Goal: Information Seeking & Learning: Learn about a topic

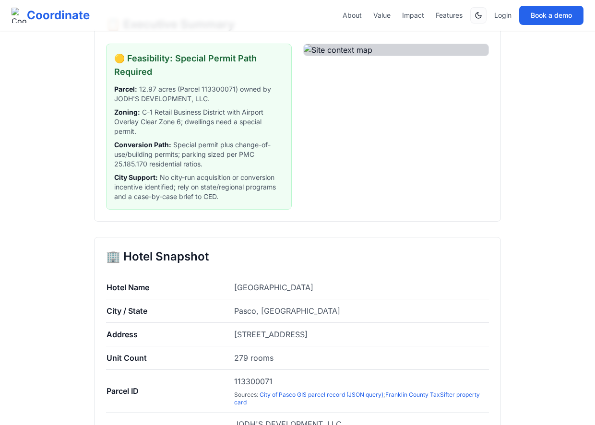
scroll to position [165, 0]
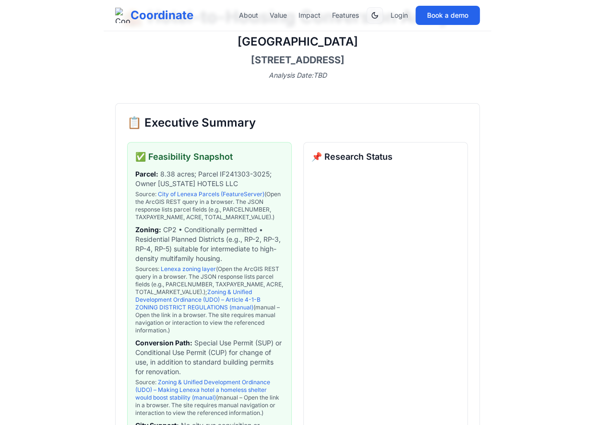
scroll to position [88, 0]
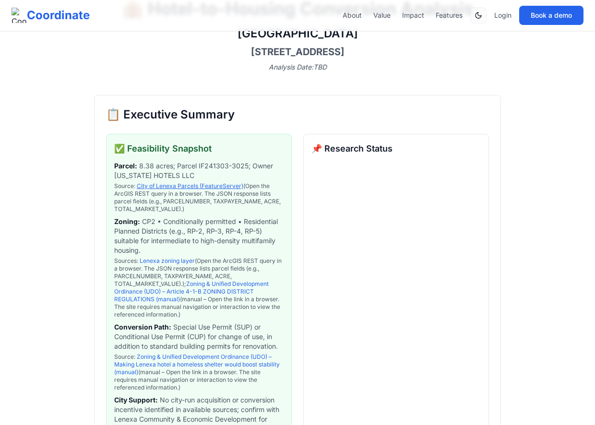
click at [184, 185] on link "City of Lenexa Parcels (FeatureServer)" at bounding box center [190, 185] width 106 height 7
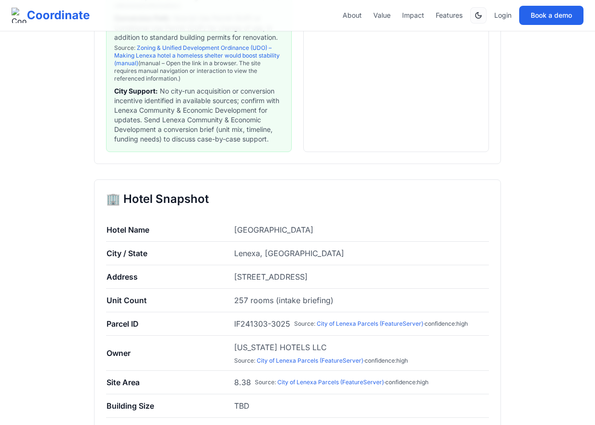
scroll to position [400, 0]
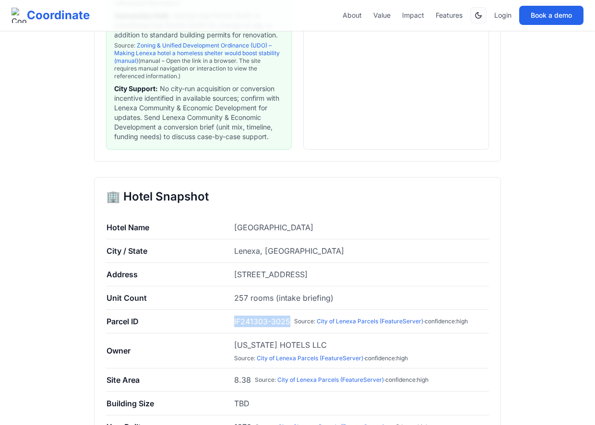
drag, startPoint x: 290, startPoint y: 319, endPoint x: 231, endPoint y: 322, distance: 59.0
click at [231, 322] on tr "Parcel ID IF241303-3025 Source : City of Lenexa Parcels (FeatureServer) · confi…" at bounding box center [297, 322] width 383 height 24
copy tr "IF241303-3025"
drag, startPoint x: 230, startPoint y: 271, endPoint x: 387, endPoint y: 278, distance: 157.5
click at [387, 278] on tr "Address 12601 W 95th St, Lenexa, KS 66215" at bounding box center [297, 275] width 383 height 24
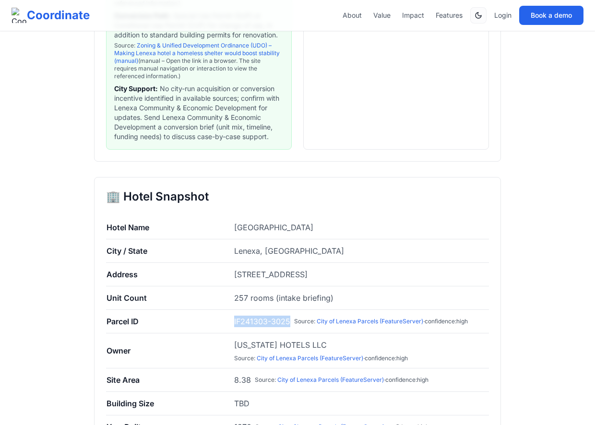
copy tr "[STREET_ADDRESS]"
click at [158, 255] on td "City / State" at bounding box center [170, 251] width 128 height 24
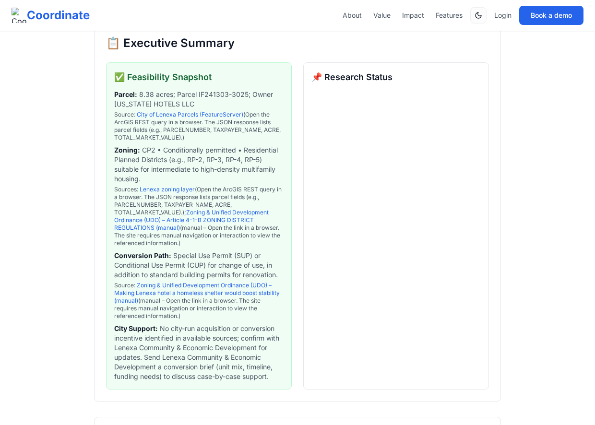
scroll to position [159, 0]
click at [178, 191] on link "Lenexa zoning layer" at bounding box center [167, 189] width 55 height 7
click at [198, 217] on link "Zoning & Unified Development Ordinance (UDO) – Article 4-1-B ZONING DISTRICT RE…" at bounding box center [191, 220] width 154 height 23
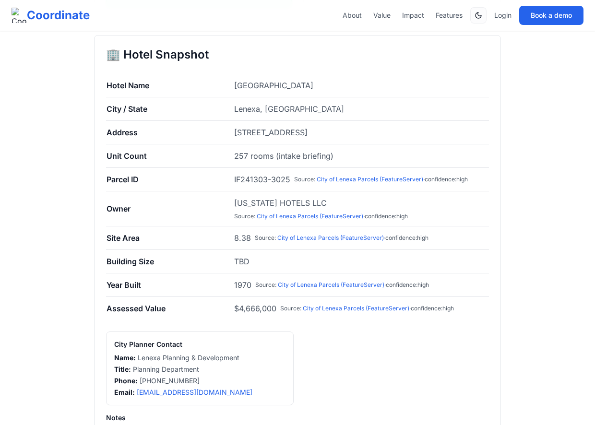
scroll to position [536, 0]
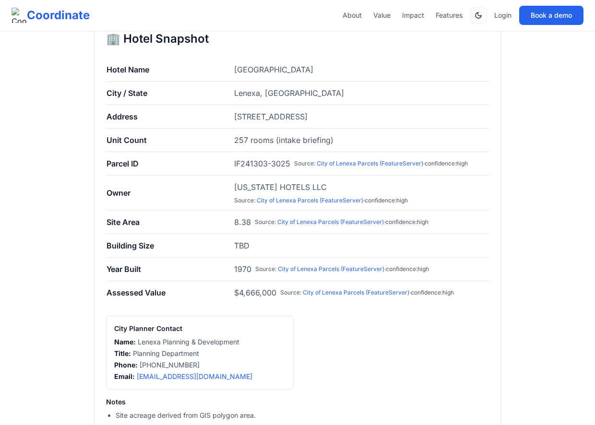
scroll to position [555, 0]
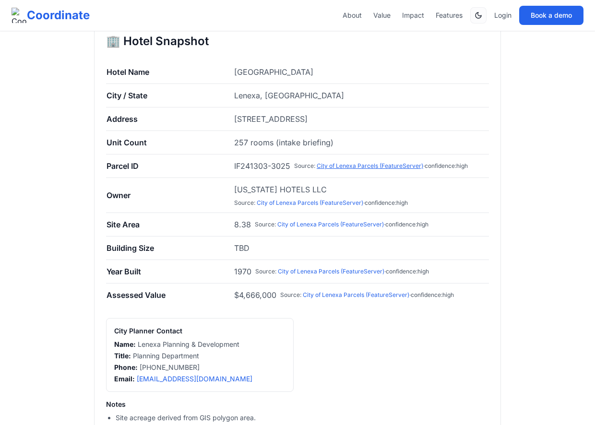
click at [394, 162] on link "City of Lenexa Parcels (FeatureServer)" at bounding box center [370, 165] width 106 height 7
click at [310, 199] on link "City of Lenexa Parcels (FeatureServer)" at bounding box center [310, 202] width 106 height 7
click at [303, 67] on span "Radisson Hotel Lenexa Overland Park" at bounding box center [273, 72] width 79 height 10
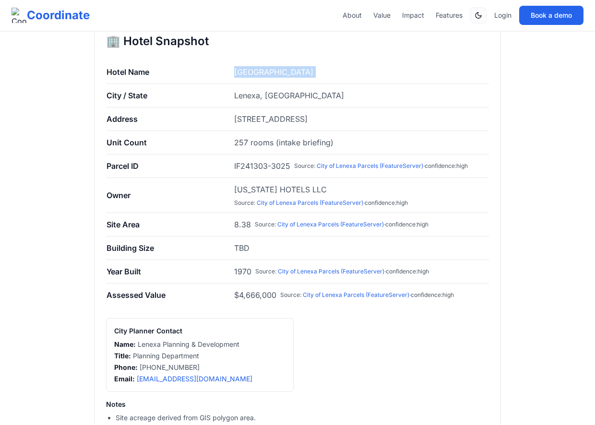
copy span "Radisson Hotel Lenexa Overland Park"
drag, startPoint x: 303, startPoint y: 293, endPoint x: 407, endPoint y: 294, distance: 103.6
drag, startPoint x: 408, startPoint y: 293, endPoint x: 302, endPoint y: 294, distance: 106.0
click at [302, 294] on span "Source : City of Lenexa Parcels (FeatureServer) · confidence: high" at bounding box center [367, 295] width 174 height 8
copy span "City of Lenexa Parcels (FeatureServer)"
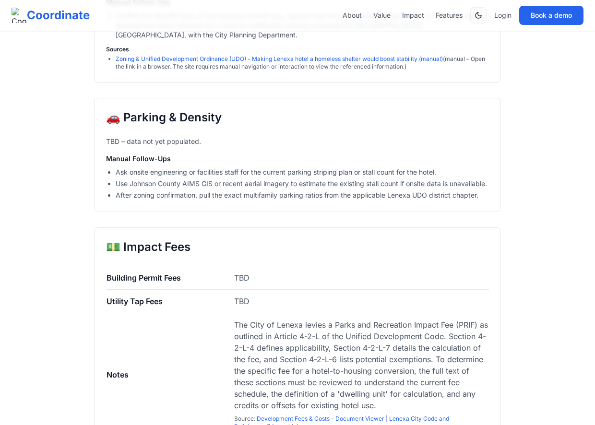
scroll to position [1818, 0]
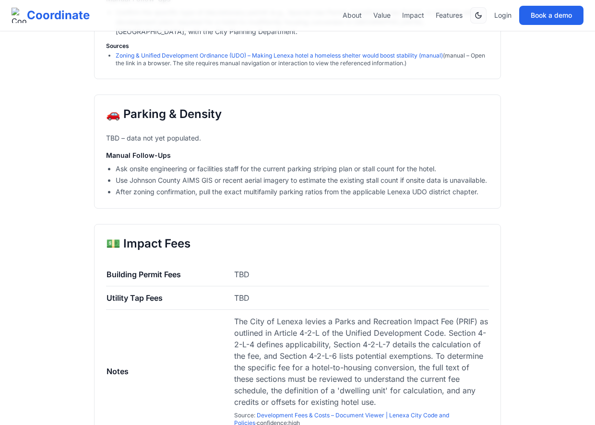
click at [416, 120] on h2 "🚗 Parking & Density" at bounding box center [297, 113] width 383 height 15
click at [346, 185] on li "Use Johnson County AIMS GIS or recent aerial imagery to estimate the existing s…" at bounding box center [302, 181] width 373 height 10
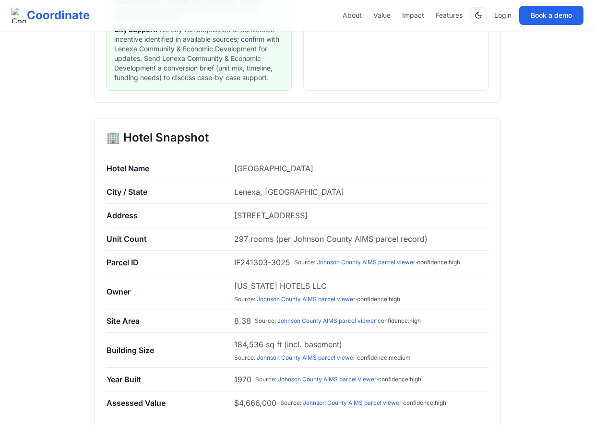
scroll to position [459, 0]
click at [350, 318] on link "Johnson County AIMS parcel viewer" at bounding box center [326, 320] width 99 height 7
drag, startPoint x: 234, startPoint y: 320, endPoint x: 251, endPoint y: 319, distance: 17.3
click at [251, 319] on td "8.38 Source : Johnson County AIMS parcel viewer · confidence: high" at bounding box center [361, 321] width 255 height 24
copy span "8.38"
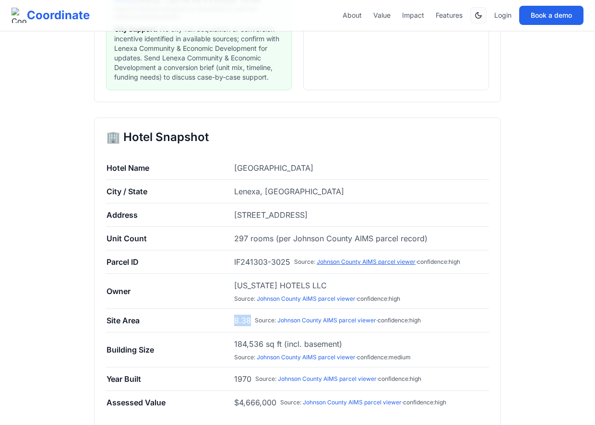
click at [386, 259] on link "Johnson County AIMS parcel viewer" at bounding box center [366, 261] width 99 height 7
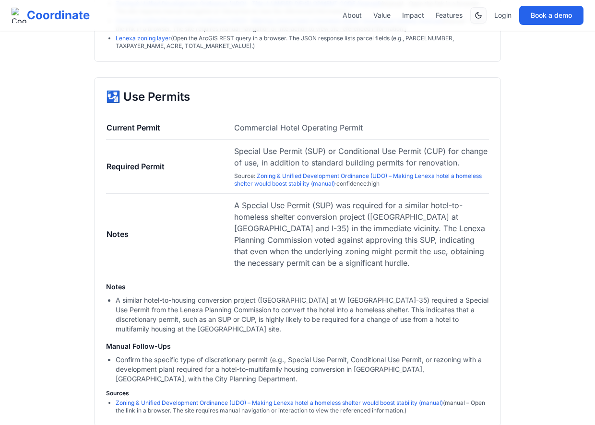
scroll to position [1551, 0]
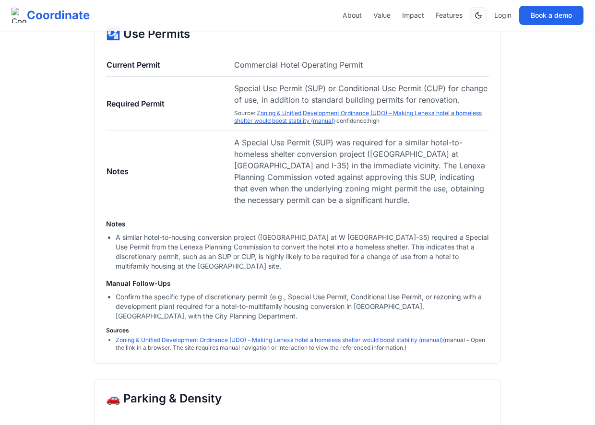
click at [408, 117] on link "Zoning & Unified Development Ordinance (UDO) – Making Lenexa hotel a homeless s…" at bounding box center [357, 116] width 247 height 15
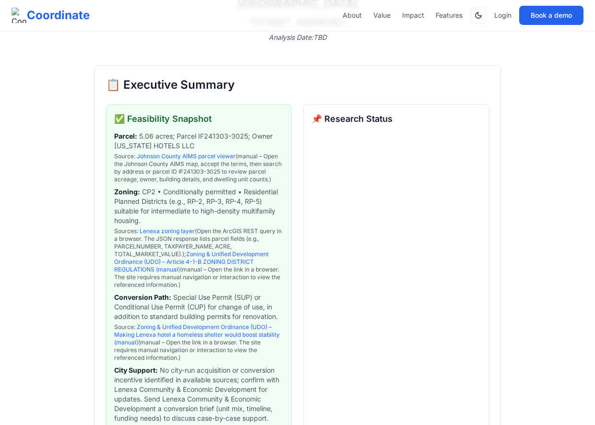
scroll to position [122, 0]
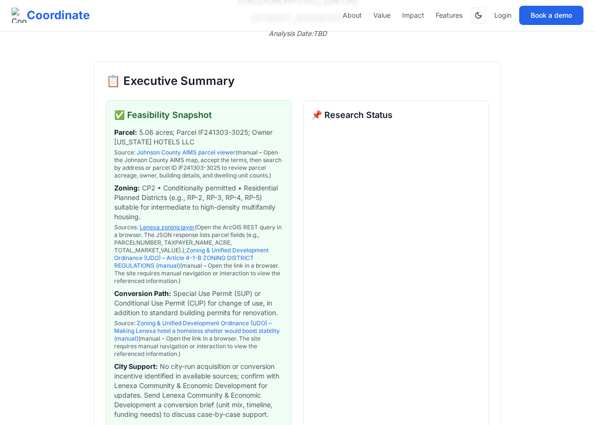
click at [180, 227] on link "Lenexa zoning layer" at bounding box center [167, 227] width 55 height 7
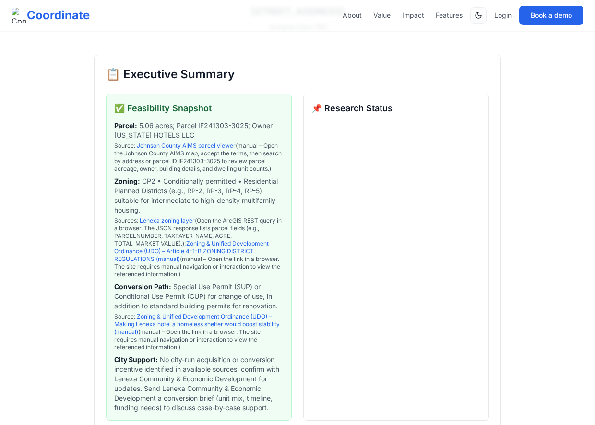
scroll to position [101, 0]
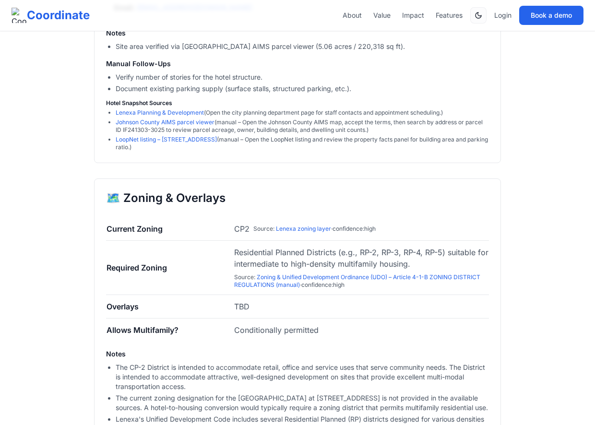
scroll to position [809, 0]
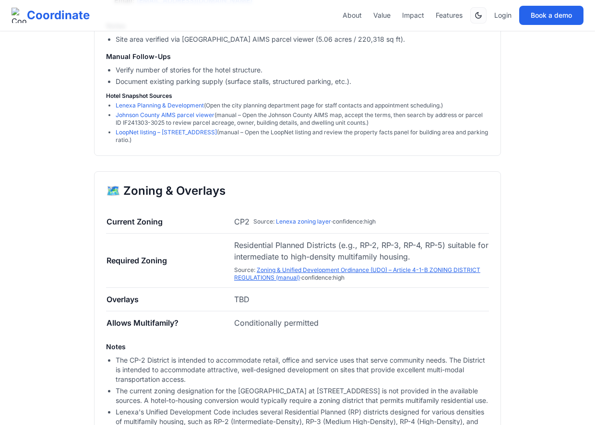
click at [271, 266] on link "Zoning & Unified Development Ordinance (UDO) – Article 4-1-B ZONING DISTRICT RE…" at bounding box center [357, 273] width 246 height 15
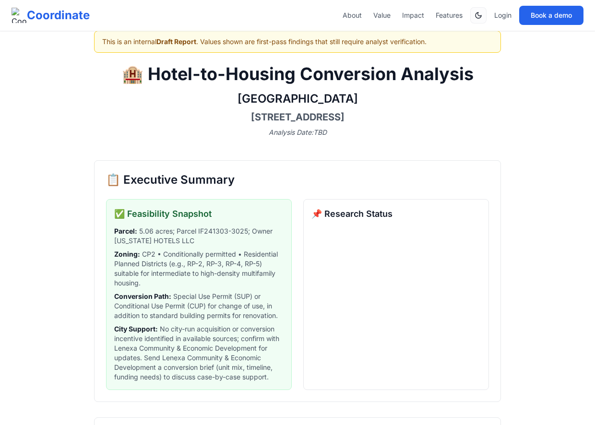
scroll to position [0, 0]
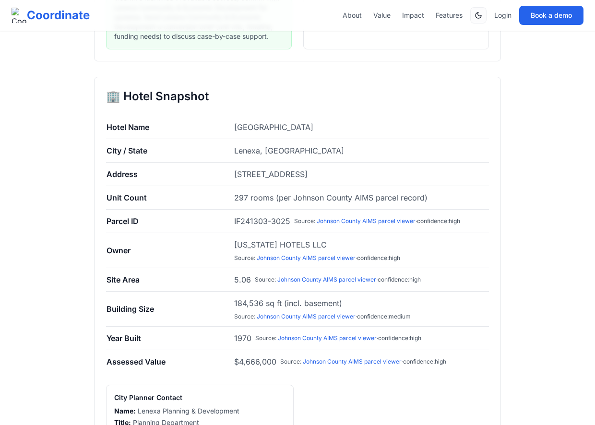
scroll to position [365, 0]
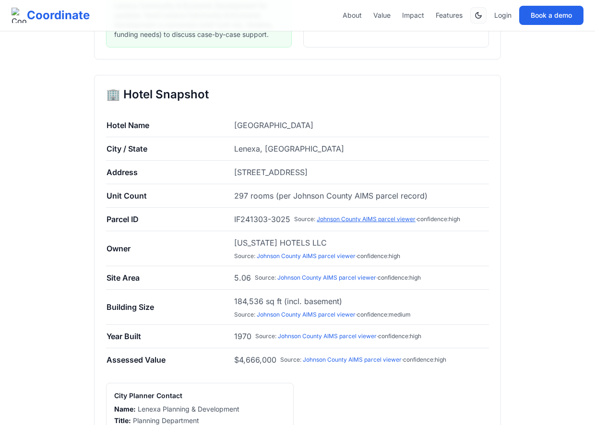
click at [337, 218] on link "Johnson County AIMS parcel viewer" at bounding box center [366, 218] width 99 height 7
click at [330, 252] on link "Johnson County AIMS parcel viewer" at bounding box center [306, 255] width 99 height 7
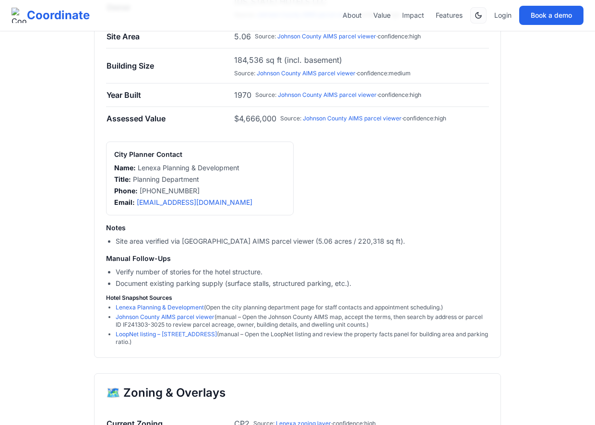
scroll to position [608, 0]
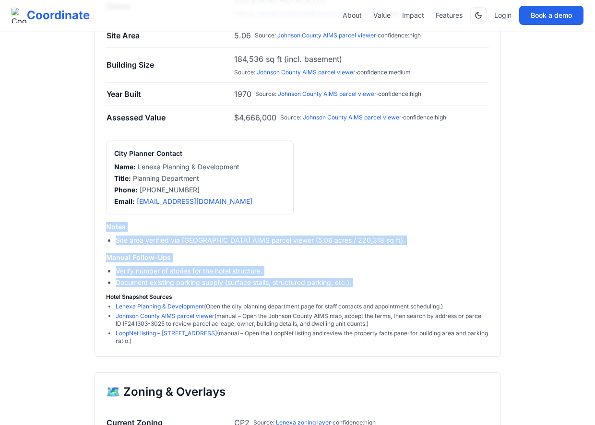
drag, startPoint x: 368, startPoint y: 286, endPoint x: 98, endPoint y: 224, distance: 277.0
click at [98, 224] on div "🏢 [GEOGRAPHIC_DATA] Name [GEOGRAPHIC_DATA] / [GEOGRAPHIC_DATA], [GEOGRAPHIC_DAT…" at bounding box center [297, 95] width 407 height 524
copy div "Notes Site area verified via [GEOGRAPHIC_DATA] AIMS parcel viewer (5.06 acres /…"
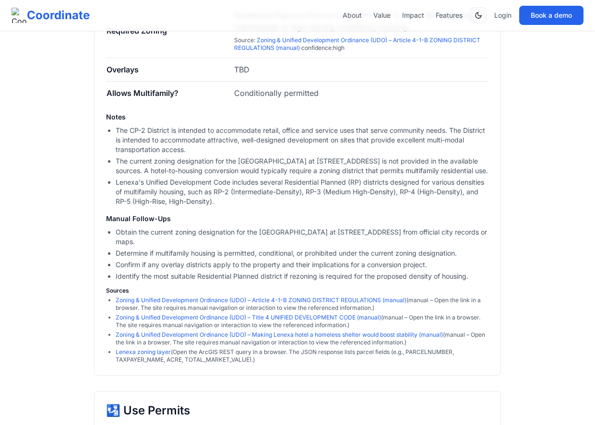
scroll to position [893, 0]
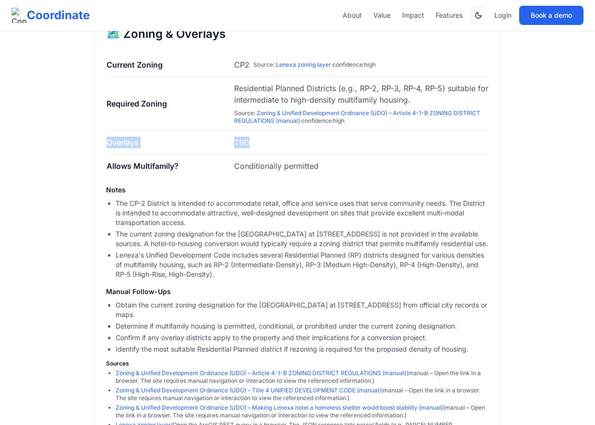
drag, startPoint x: 269, startPoint y: 135, endPoint x: 108, endPoint y: 141, distance: 160.8
click at [108, 141] on tr "Overlays TBD" at bounding box center [297, 143] width 383 height 24
copy tr "Overlays TBD"
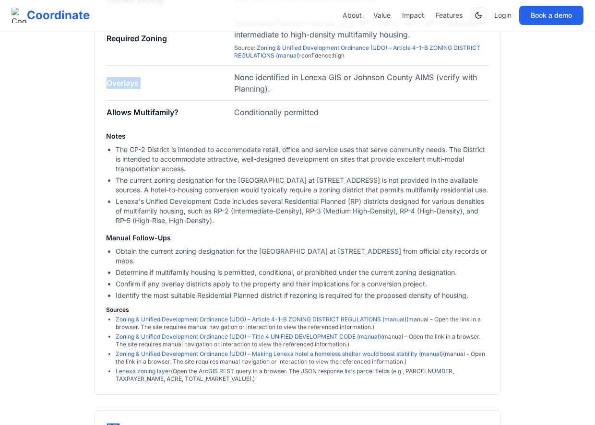
scroll to position [969, 0]
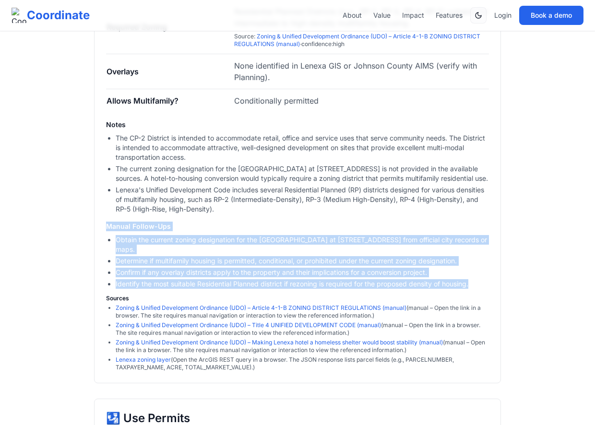
drag, startPoint x: 471, startPoint y: 288, endPoint x: 71, endPoint y: 229, distance: 404.8
copy div "Manual Follow-Ups Obtain the current zoning designation for the [GEOGRAPHIC_DAT…"
drag, startPoint x: 133, startPoint y: 184, endPoint x: 106, endPoint y: 164, distance: 33.5
click at [106, 164] on ul "The CP-2 District is intended to accommodate retail, office and service uses th…" at bounding box center [297, 173] width 383 height 81
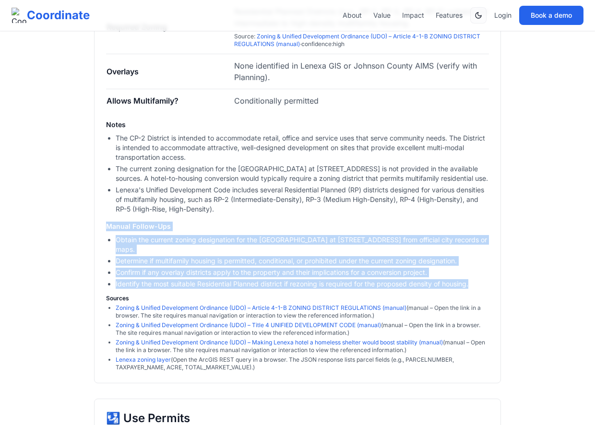
copy li "The current zoning designation for the [GEOGRAPHIC_DATA] at [STREET_ADDRESS] is…"
copy div "Manual Follow-Ups Obtain the current zoning designation for the [GEOGRAPHIC_DAT…"
drag, startPoint x: 165, startPoint y: 294, endPoint x: 95, endPoint y: 225, distance: 97.7
click at [95, 225] on div "🗺️ Zoning & Overlays Current Zoning CP2 Source : Lenexa zoning layer · confiden…" at bounding box center [297, 161] width 407 height 446
copy li "sources. A hotel-to-housing conversion would typically require a zoning distric…"
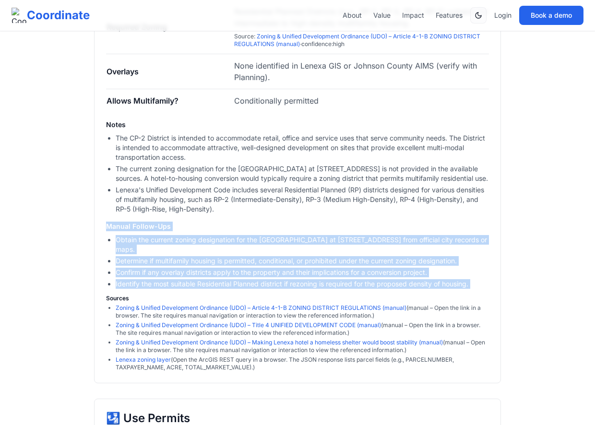
drag, startPoint x: 157, startPoint y: 182, endPoint x: 102, endPoint y: 169, distance: 57.0
click at [102, 169] on div "🗺️ Zoning & Overlays Current Zoning CP2 Source : Lenexa zoning layer · confiden…" at bounding box center [297, 161] width 407 height 446
click at [139, 183] on li "The current zoning designation for the [GEOGRAPHIC_DATA] at [STREET_ADDRESS] is…" at bounding box center [302, 173] width 373 height 19
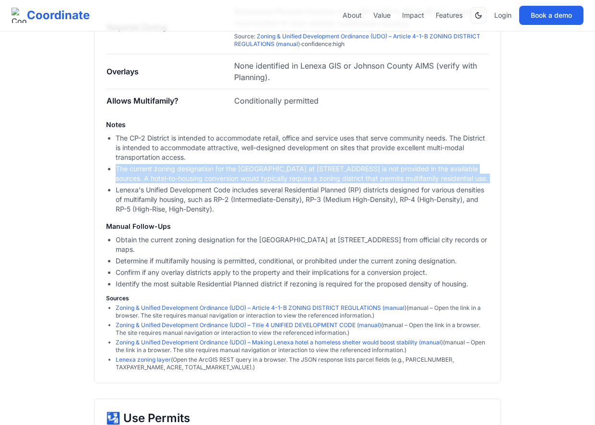
drag, startPoint x: 139, startPoint y: 187, endPoint x: 115, endPoint y: 165, distance: 32.6
click at [115, 165] on ul "The CP-2 District is intended to accommodate retail, office and service uses th…" at bounding box center [297, 173] width 383 height 81
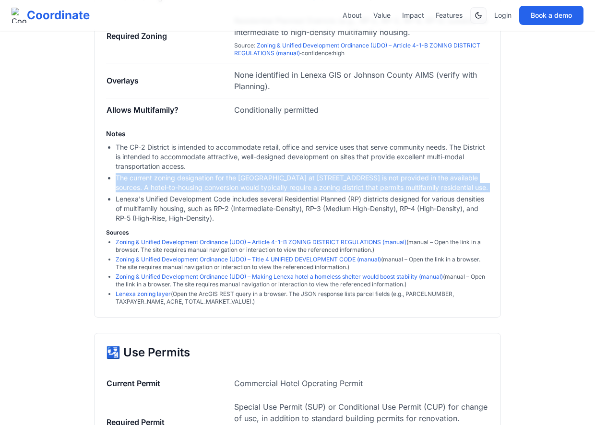
scroll to position [955, 0]
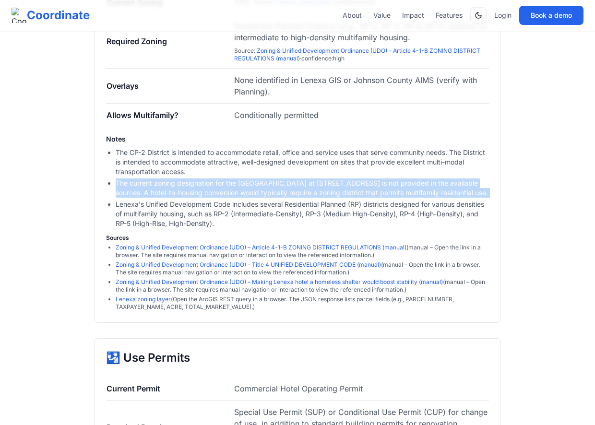
click at [238, 233] on div "🗺️ Zoning & Overlays Current Zoning CP2 Source : Lenexa zoning layer · confiden…" at bounding box center [297, 137] width 407 height 371
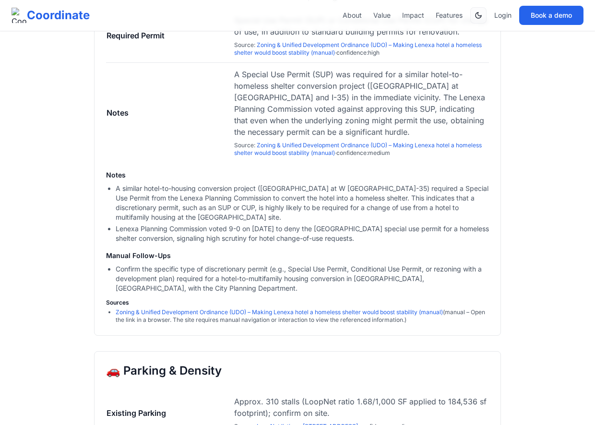
scroll to position [1348, 0]
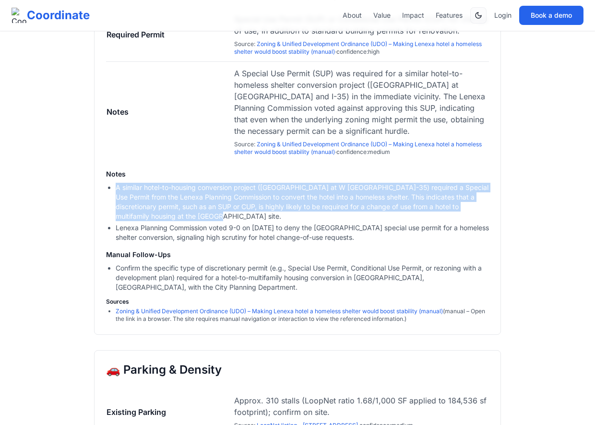
drag, startPoint x: 198, startPoint y: 211, endPoint x: 117, endPoint y: 183, distance: 85.5
click at [117, 183] on li "A similar hotel-to-housing conversion project ([GEOGRAPHIC_DATA] at W [GEOGRAPH…" at bounding box center [302, 202] width 373 height 38
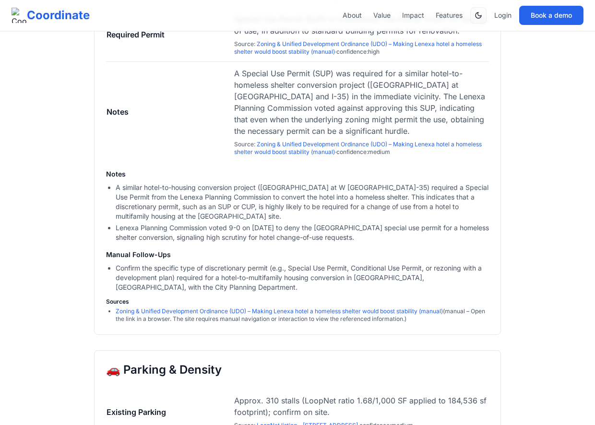
click at [181, 224] on li "Lenexa Planning Commission voted 9-0 on [DATE] to deny the [GEOGRAPHIC_DATA] sp…" at bounding box center [302, 232] width 373 height 19
drag, startPoint x: 366, startPoint y: 233, endPoint x: 86, endPoint y: 166, distance: 287.9
click at [87, 165] on div "This is an internal Draft Report . Values shown are first-pass findings that st…" at bounding box center [297, 215] width 430 height 3049
click at [178, 226] on li "Lenexa Planning Commission voted 9-0 on [DATE] to deny the [GEOGRAPHIC_DATA] sp…" at bounding box center [302, 232] width 373 height 19
drag, startPoint x: 365, startPoint y: 230, endPoint x: 107, endPoint y: 223, distance: 257.2
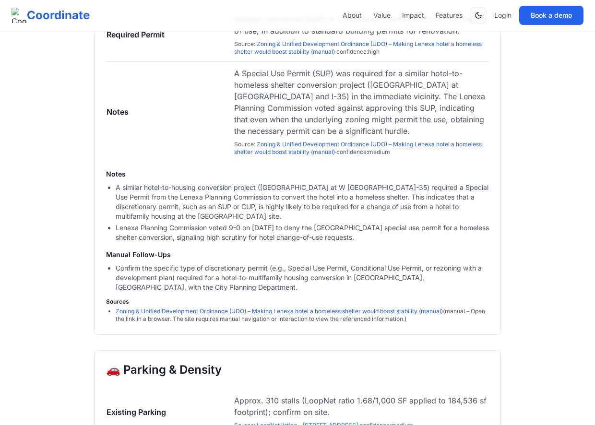
click at [107, 223] on ul "A similar hotel-to-housing conversion project ([GEOGRAPHIC_DATA] at W [GEOGRAPH…" at bounding box center [297, 212] width 383 height 59
copy li "Lenexa Planning Commission voted 9-0 on [DATE] to deny the [GEOGRAPHIC_DATA] sp…"
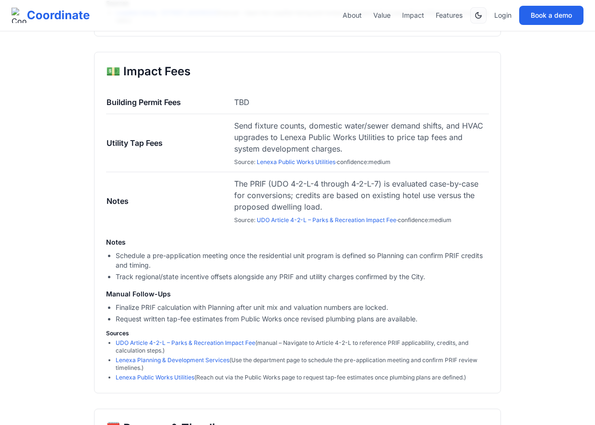
scroll to position [1918, 0]
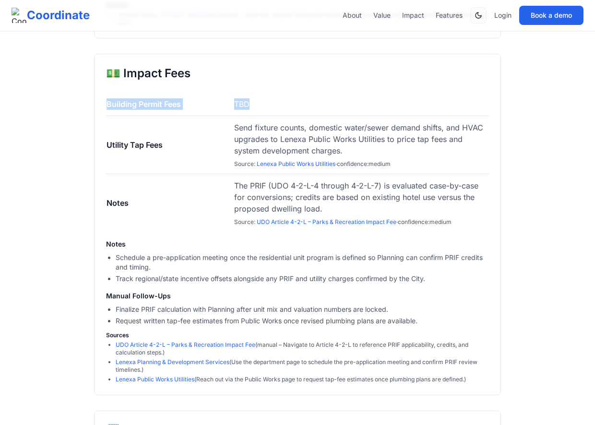
drag, startPoint x: 254, startPoint y: 129, endPoint x: 100, endPoint y: 121, distance: 154.1
click at [100, 121] on div "💵 Impact Fees Building Permit Fees TBD Utility Tap Fees Send fixture counts, do…" at bounding box center [297, 224] width 407 height 341
copy tbody "Building Permit Fees TBD"
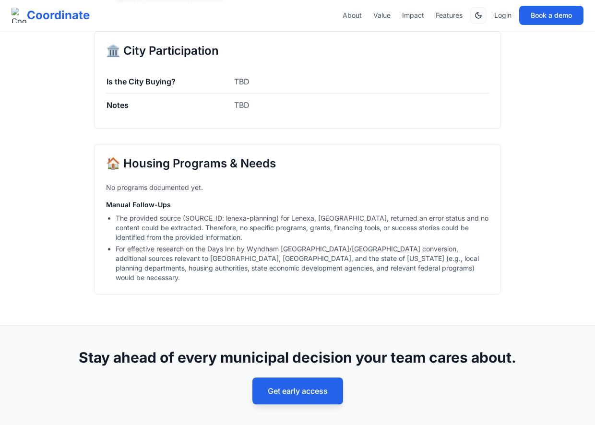
scroll to position [2670, 0]
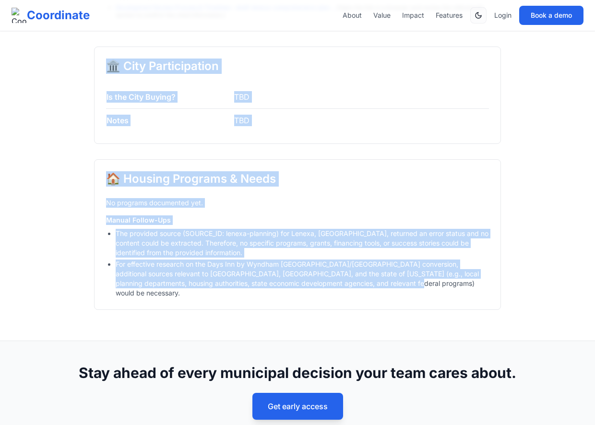
drag, startPoint x: 101, startPoint y: 89, endPoint x: 384, endPoint y: 316, distance: 362.7
copy div "🏛️ City Participation Is the City Buying? TBD Notes TBD 🏠 Housing Programs & Ne…"
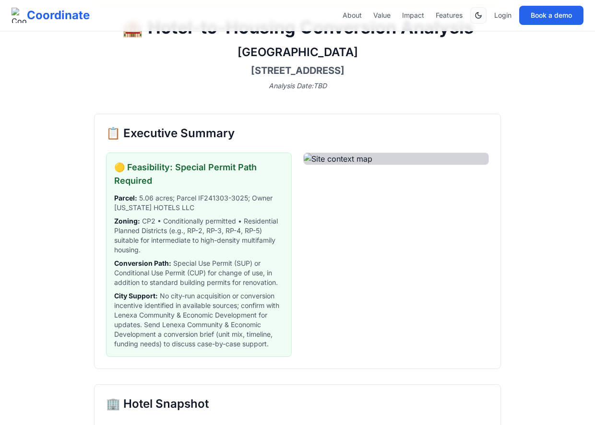
scroll to position [0, 0]
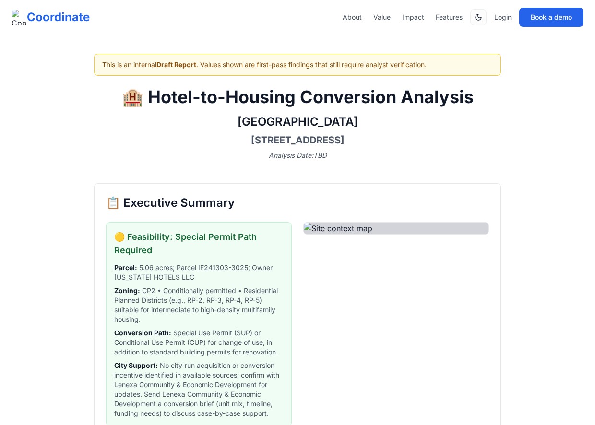
click at [314, 67] on div "This is an internal Draft Report . Values shown are first-pass findings that st…" at bounding box center [297, 65] width 407 height 22
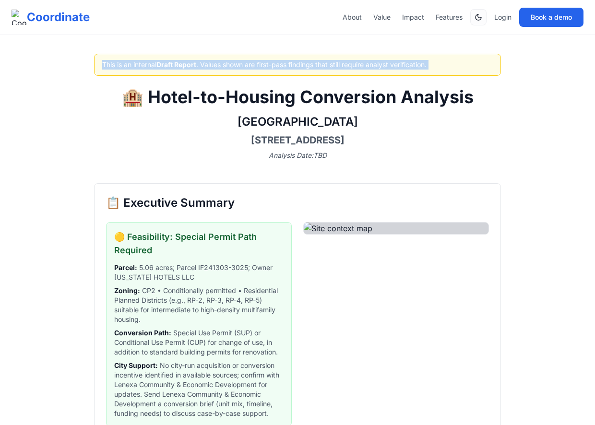
click at [314, 67] on div "This is an internal Draft Report . Values shown are first-pass findings that st…" at bounding box center [297, 65] width 407 height 22
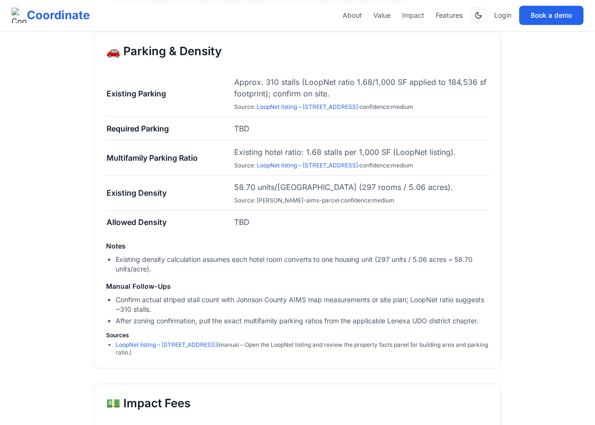
scroll to position [1603, 0]
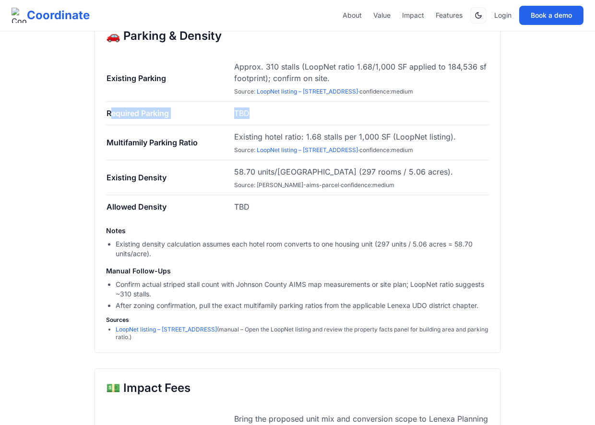
drag, startPoint x: 259, startPoint y: 133, endPoint x: 108, endPoint y: 139, distance: 151.7
click at [108, 125] on tr "Required Parking TBD" at bounding box center [297, 114] width 383 height 24
click at [20, 162] on div "This is an internal Draft Report . Values shown are first-pass findings that st…" at bounding box center [297, 262] width 595 height 3730
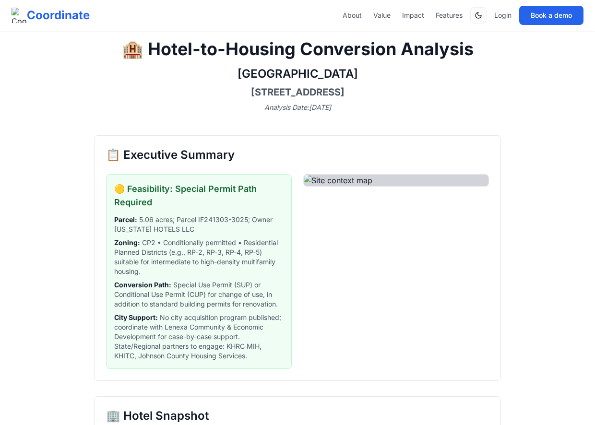
scroll to position [20, 0]
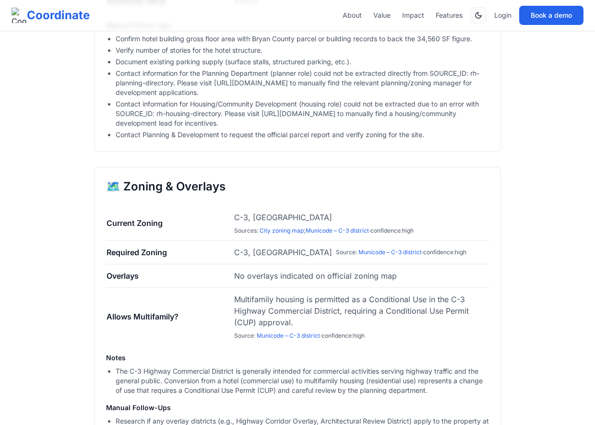
scroll to position [832, 0]
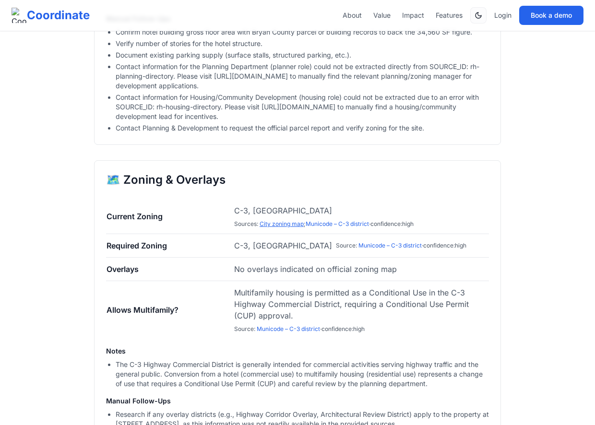
click at [286, 220] on link "City zoning map" at bounding box center [281, 223] width 44 height 7
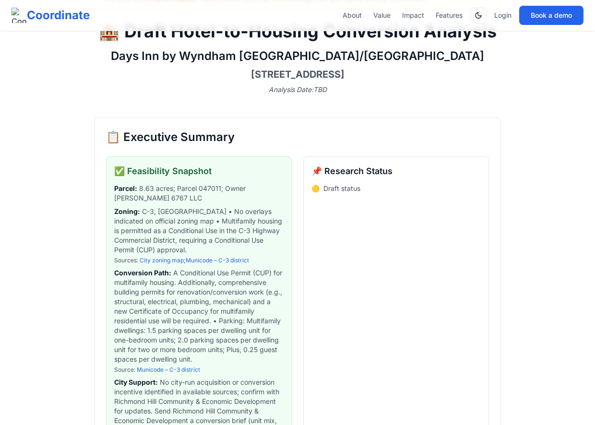
scroll to position [65, 0]
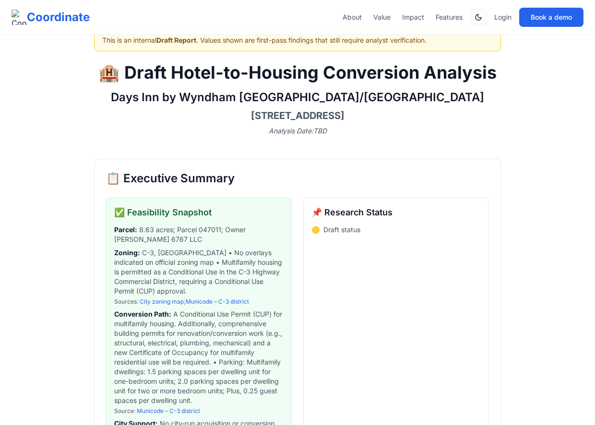
scroll to position [0, 0]
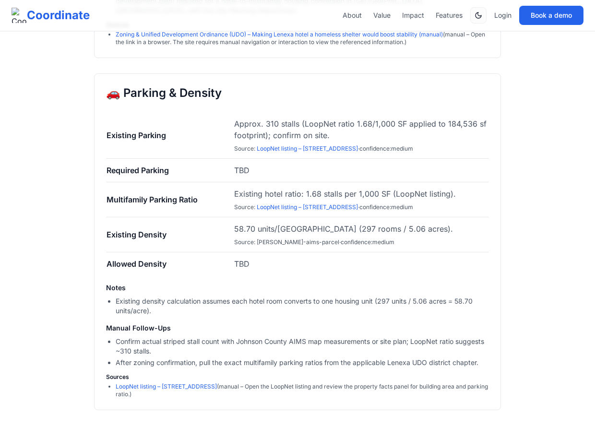
scroll to position [1515, 0]
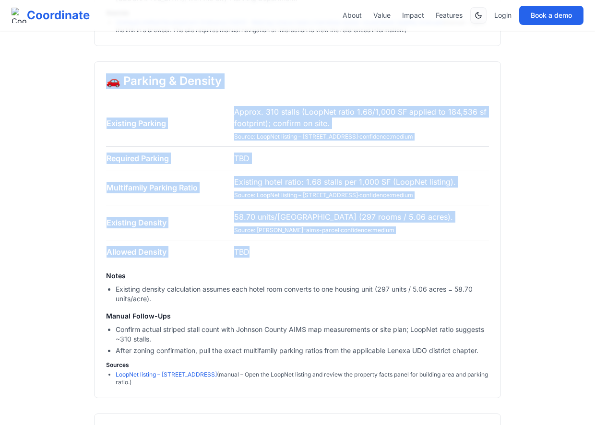
drag, startPoint x: 262, startPoint y: 291, endPoint x: 94, endPoint y: 109, distance: 247.7
click at [94, 109] on div "🚗 Parking & Density Existing Parking Approx. 310 stalls (LoopNet ratio 1.68/1,0…" at bounding box center [297, 229] width 407 height 337
copy div "🚗 Parking & Density Existing Parking Approx. 310 stalls (LoopNet ratio 1.68/1,0…"
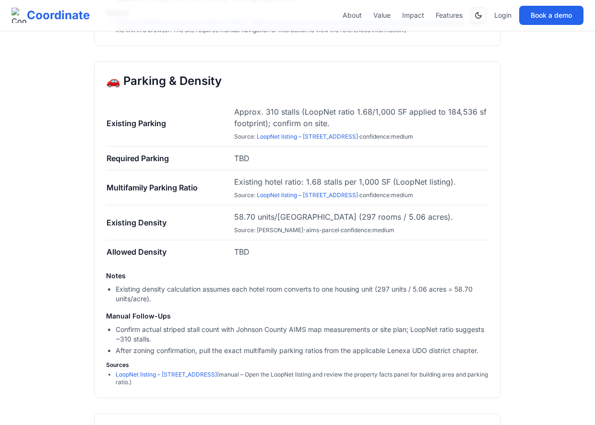
click at [216, 240] on td "Existing Density" at bounding box center [170, 222] width 128 height 35
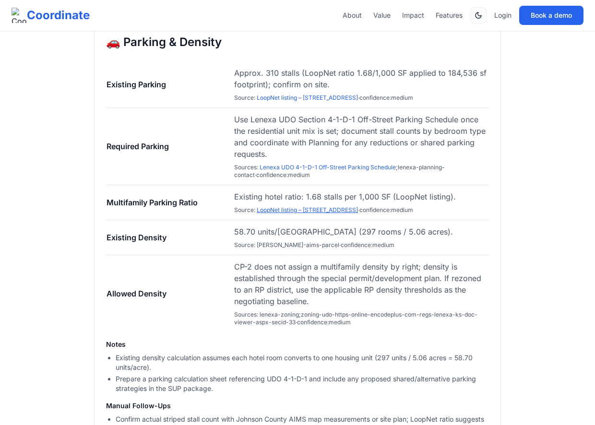
scroll to position [1546, 0]
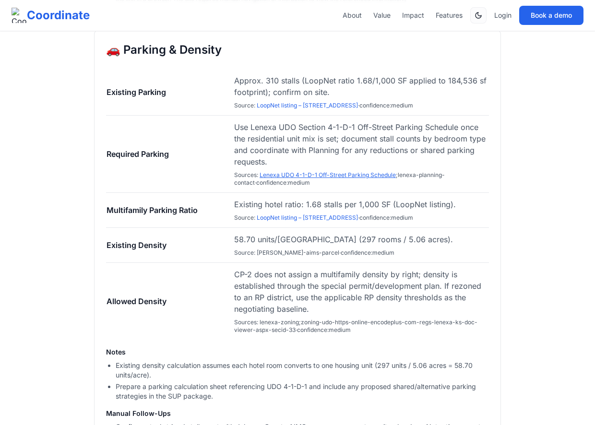
click at [355, 178] on link "Lenexa UDO 4-1-D-1 Off-Street Parking Schedule" at bounding box center [327, 174] width 136 height 7
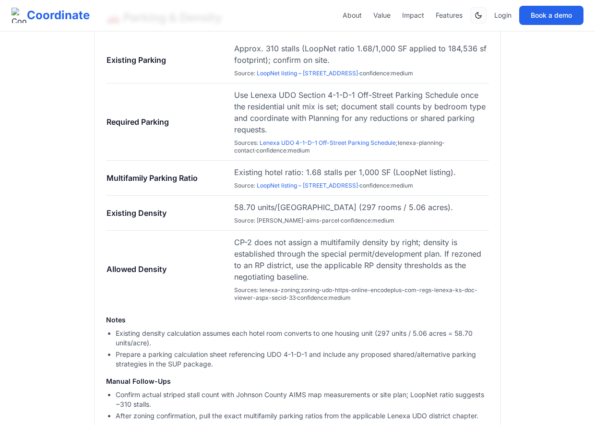
scroll to position [1579, 0]
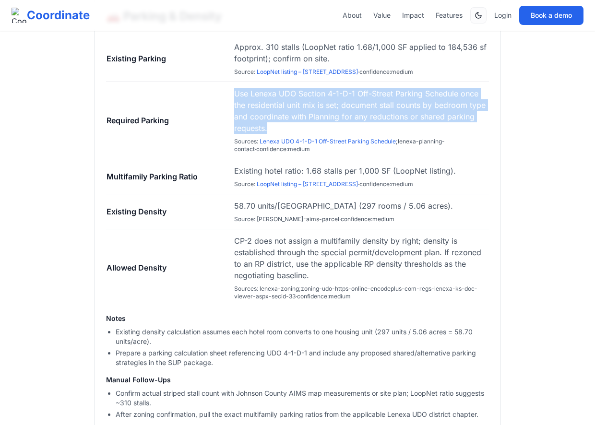
drag, startPoint x: 294, startPoint y: 158, endPoint x: 233, endPoint y: 131, distance: 67.4
click at [233, 131] on tr "Required Parking Use Lenexa UDO Section 4-1-D-1 Off-Street Parking Schedule onc…" at bounding box center [297, 120] width 383 height 77
copy tr "Required Parking Use Lenexa UDO Section 4-1-D-1 Off-Street Parking Schedule onc…"
click at [189, 159] on td "Required Parking" at bounding box center [170, 120] width 128 height 77
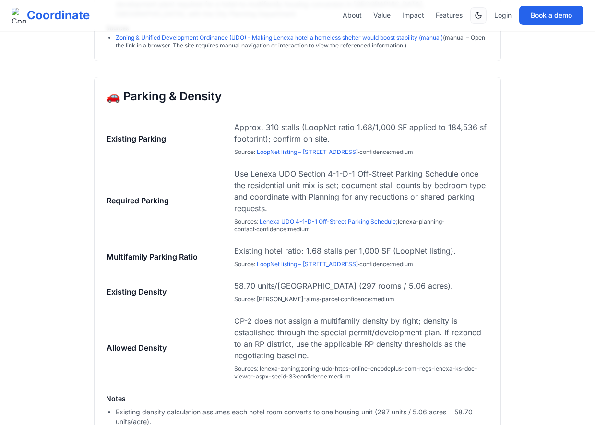
scroll to position [1501, 0]
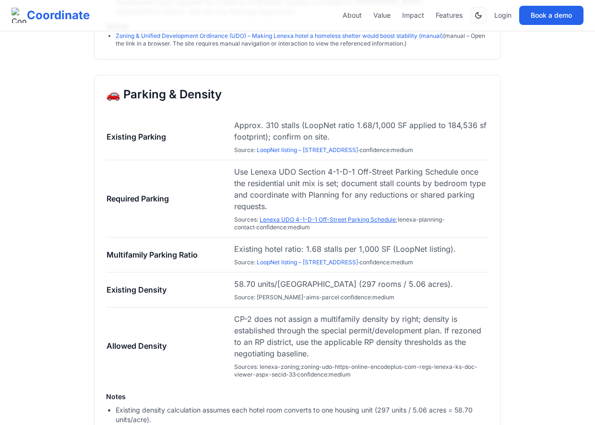
click at [298, 223] on link "Lenexa UDO 4-1-D-1 Off-Street Parking Schedule" at bounding box center [327, 219] width 136 height 7
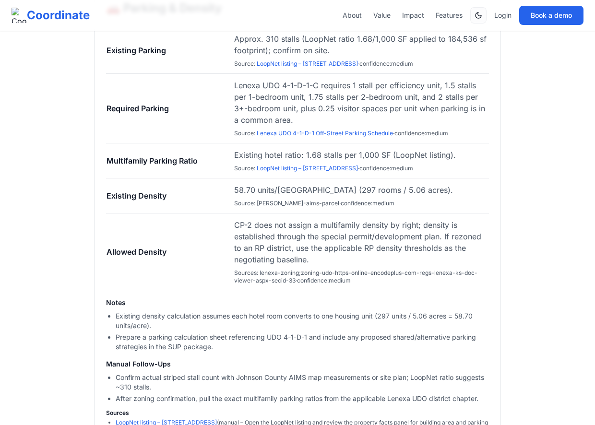
scroll to position [1588, 0]
click at [312, 136] on link "Lenexa UDO 4-1-D-1 Off-Street Parking Schedule" at bounding box center [325, 132] width 136 height 7
click at [308, 172] on span "Existing hotel ratio: 1.68 stalls per 1,000 SF (LoopNet listing). Source : Loop…" at bounding box center [361, 160] width 254 height 23
click at [308, 171] on link "LoopNet listing – 12601 W 95th St" at bounding box center [307, 167] width 101 height 7
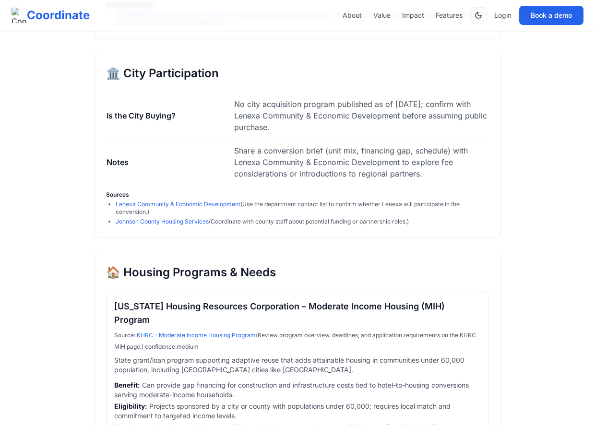
scroll to position [2697, 0]
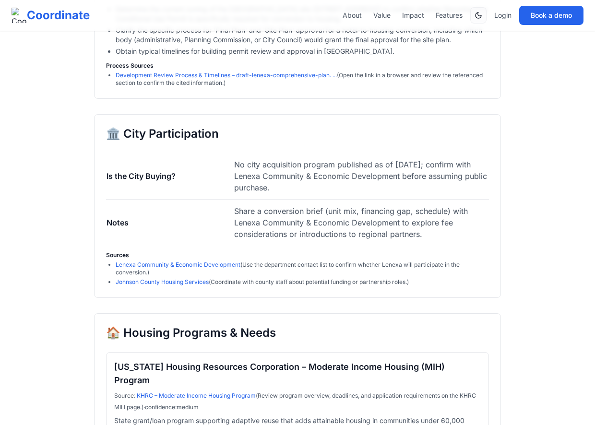
copy div "🏛️ City Participation Is the City Buying? No city acquisition program published…"
drag, startPoint x: 416, startPoint y: 323, endPoint x: 106, endPoint y: 169, distance: 346.6
click at [106, 169] on div "🏛️ City Participation Is the City Buying? No city acquisition program published…" at bounding box center [297, 206] width 407 height 184
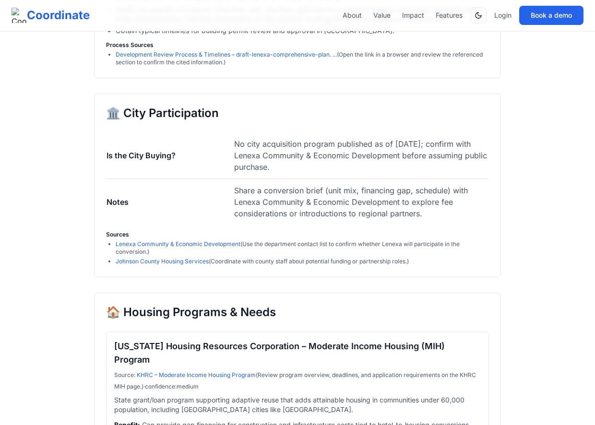
scroll to position [2718, 0]
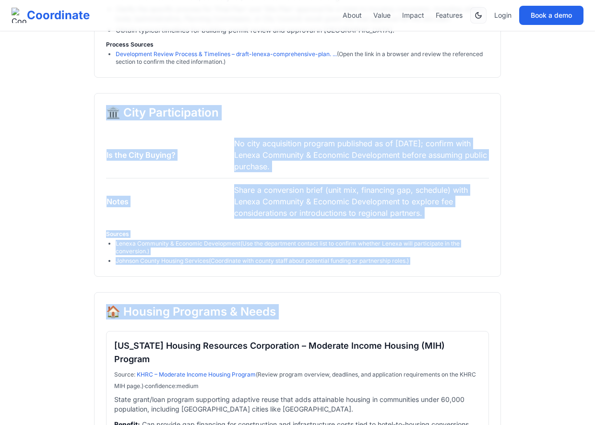
copy div "🏛️ City Participation Is the City Buying? No city acquisition program published…"
drag, startPoint x: 103, startPoint y: 147, endPoint x: 321, endPoint y: 362, distance: 305.9
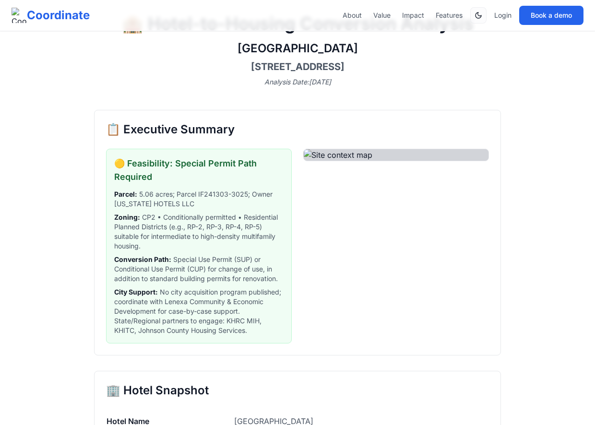
scroll to position [51, 0]
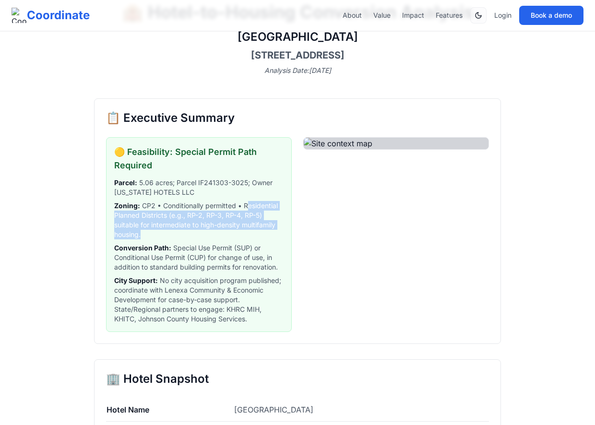
drag, startPoint x: 177, startPoint y: 229, endPoint x: 246, endPoint y: 203, distance: 72.9
click at [246, 203] on span "Zoning : CP2 • Conditionally permitted • Residential Planned Districts (e.g., R…" at bounding box center [198, 220] width 169 height 38
copy span "esidential Planned Districts (e.g., RP-2, RP-3, RP-4, RP-5) suitable for interm…"
copy span "Residential Planned Districts (e.g., RP-2, RP-3, RP-4, RP-5) suitable for inter…"
drag, startPoint x: 243, startPoint y: 204, endPoint x: 253, endPoint y: 236, distance: 33.7
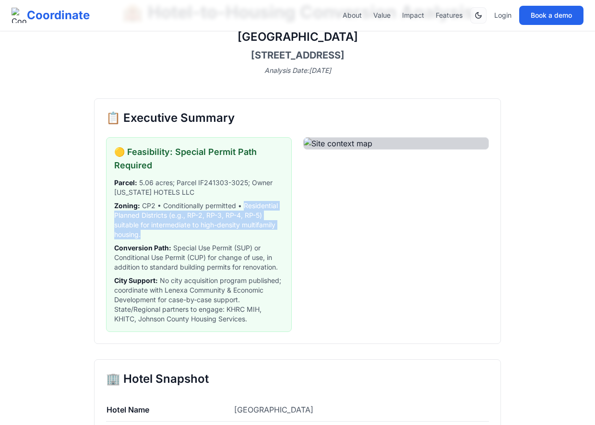
click at [253, 236] on span "Zoning : CP2 • Conditionally permitted • Residential Planned Districts (e.g., R…" at bounding box center [198, 220] width 169 height 38
click at [238, 219] on span "Zoning : CP2 • Conditionally permitted • Residential Planned Districts (e.g., R…" at bounding box center [198, 220] width 169 height 38
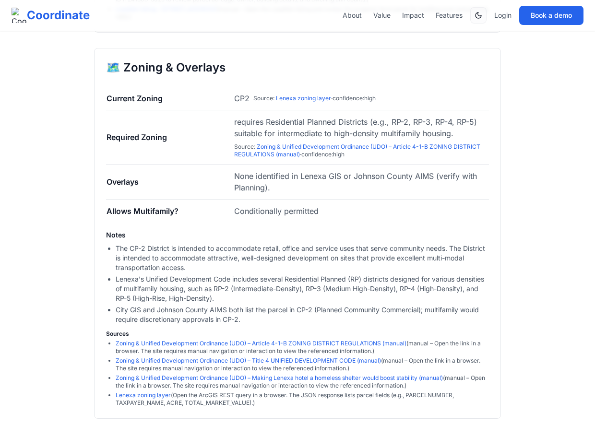
scroll to position [839, 0]
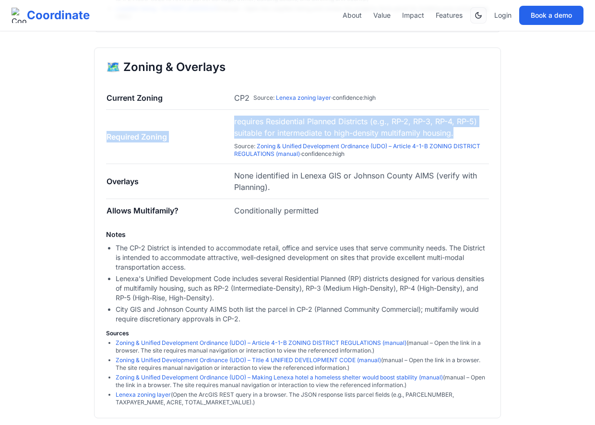
copy tr "Required Zoning requires Residential Planned Districts (e.g., RP-2, RP-3, RP-4,…"
drag, startPoint x: 457, startPoint y: 160, endPoint x: 230, endPoint y: 152, distance: 226.5
click at [230, 152] on tr "Required Zoning requires Residential Planned Districts (e.g., RP-2, RP-3, RP-4,…" at bounding box center [297, 137] width 383 height 54
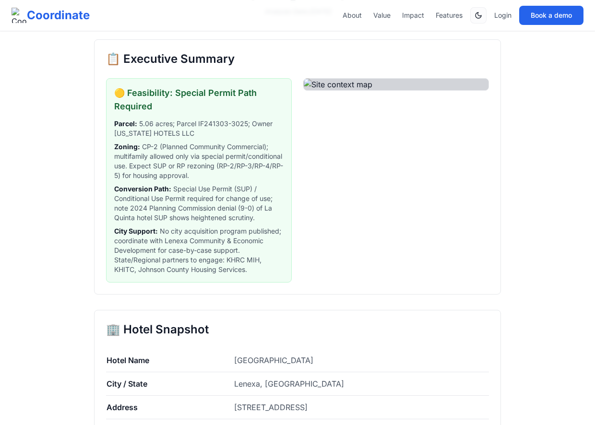
scroll to position [1212, 0]
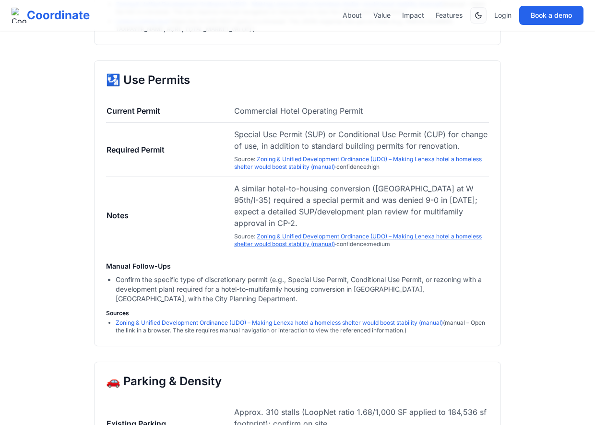
click at [331, 247] on link "Zoning & Unified Development Ordinance (UDO) – Making Lenexa hotel a homeless s…" at bounding box center [357, 240] width 247 height 15
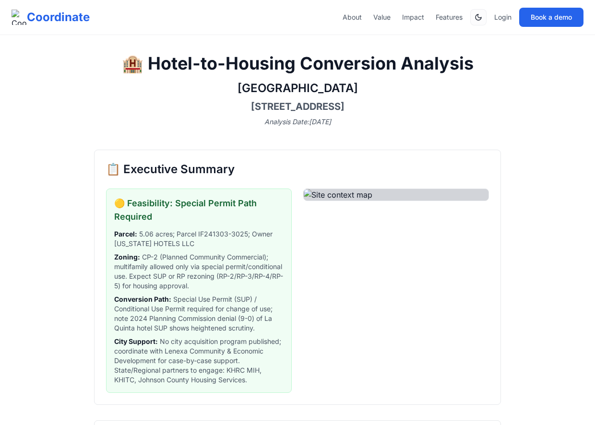
scroll to position [8, 0]
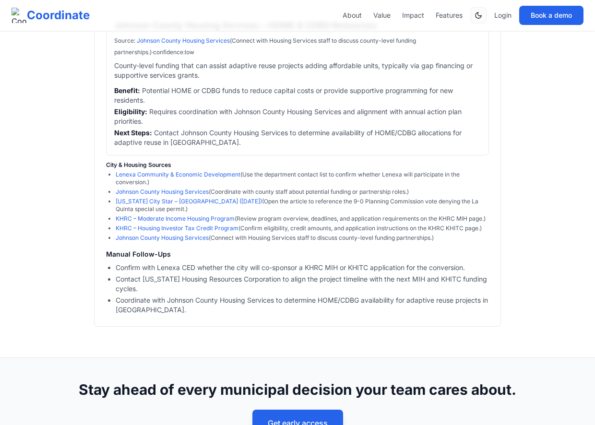
scroll to position [3400, 0]
